Goal: Navigation & Orientation: Find specific page/section

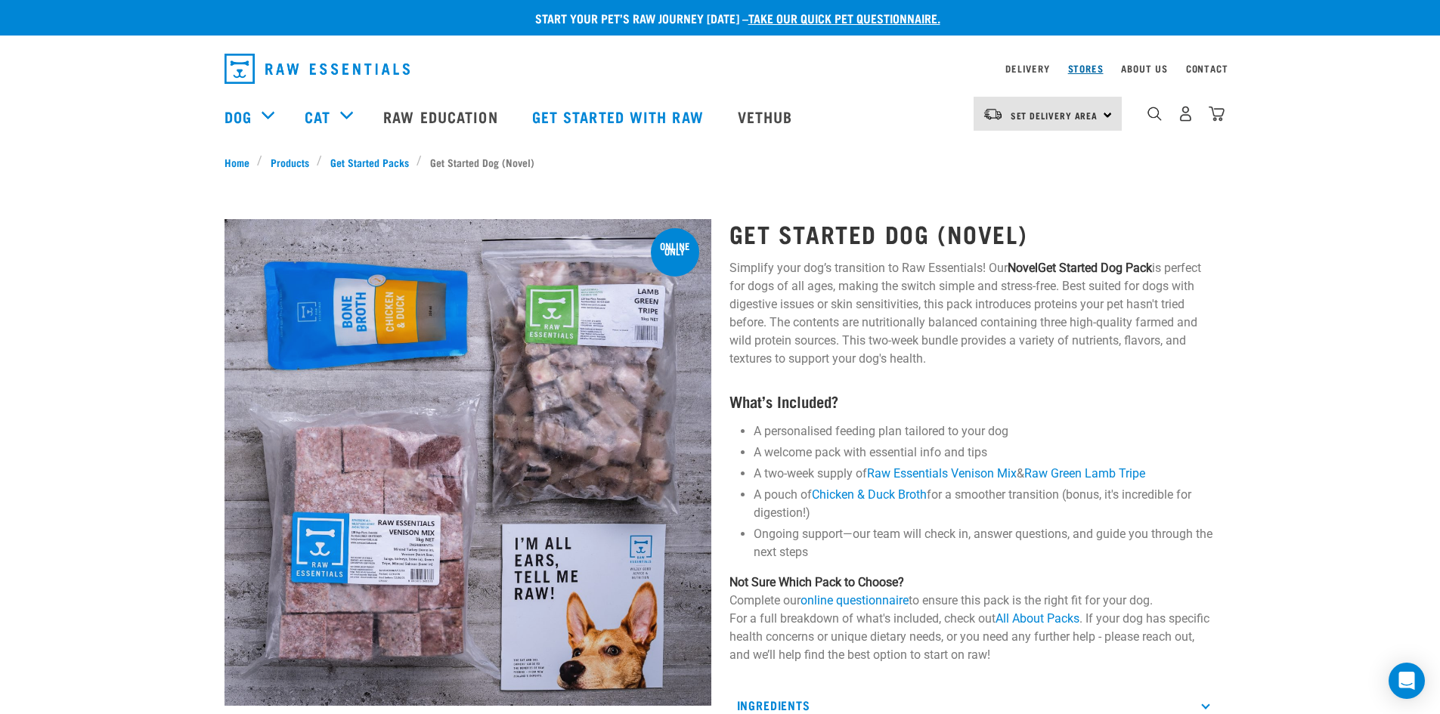
drag, startPoint x: 1088, startPoint y: 69, endPoint x: 1076, endPoint y: 69, distance: 12.1
click at [1088, 69] on link "Stores" at bounding box center [1086, 68] width 36 height 5
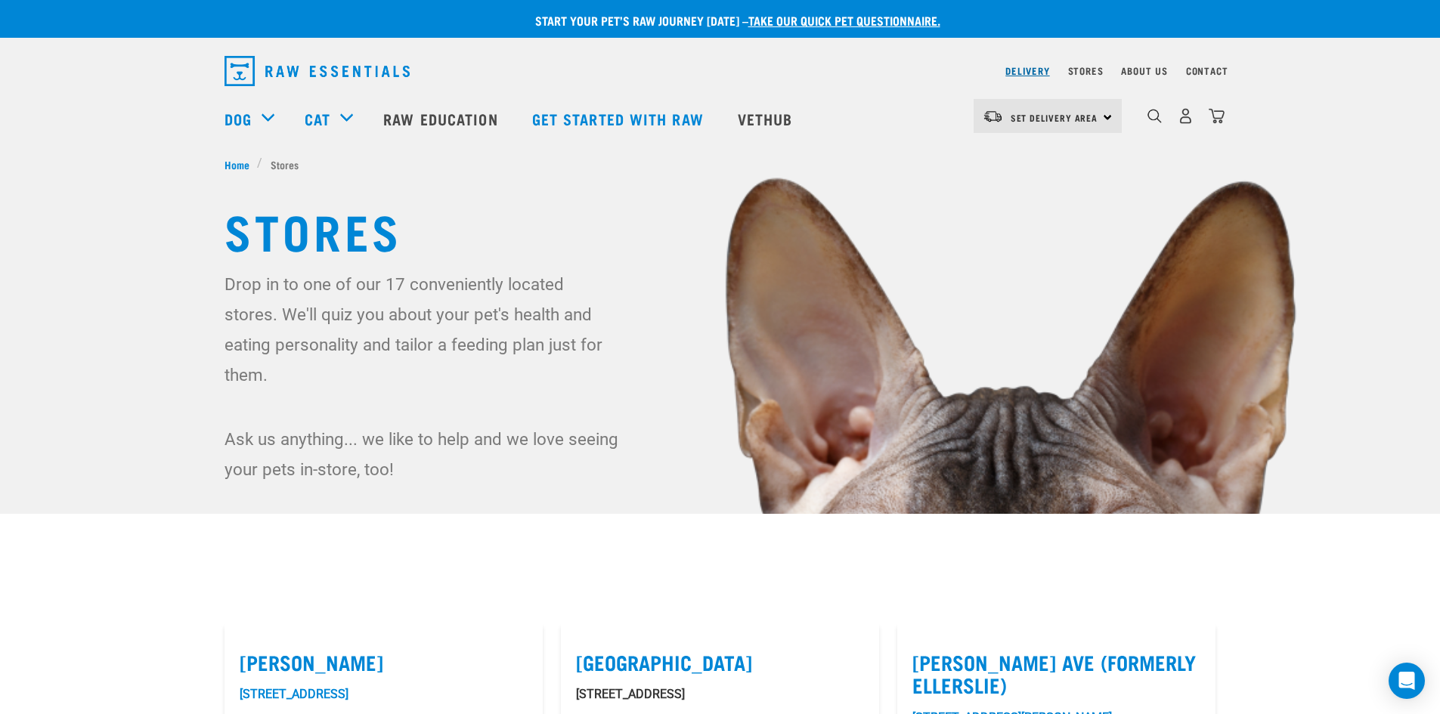
click at [1026, 68] on link "Delivery" at bounding box center [1027, 70] width 44 height 5
